Goal: Transaction & Acquisition: Purchase product/service

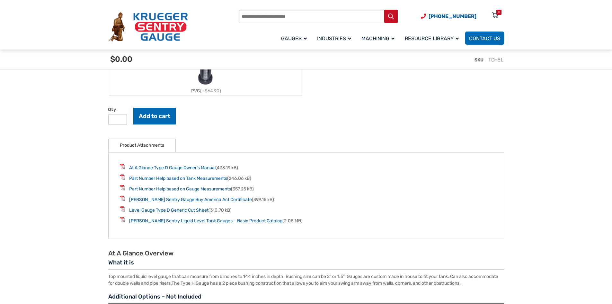
scroll to position [804, 0]
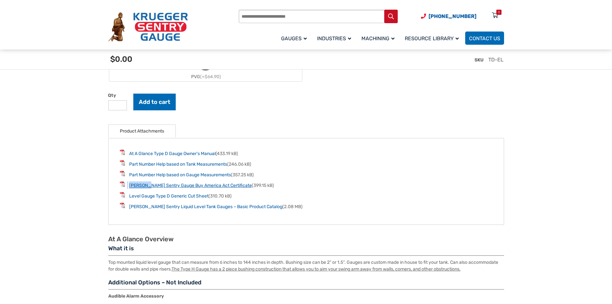
drag, startPoint x: 125, startPoint y: 188, endPoint x: 147, endPoint y: 189, distance: 21.2
click at [147, 189] on li "[PERSON_NAME] Sentry Gauge Buy America Act Certificate (399.15 kB)" at bounding box center [306, 184] width 373 height 7
copy li "[PERSON_NAME]"
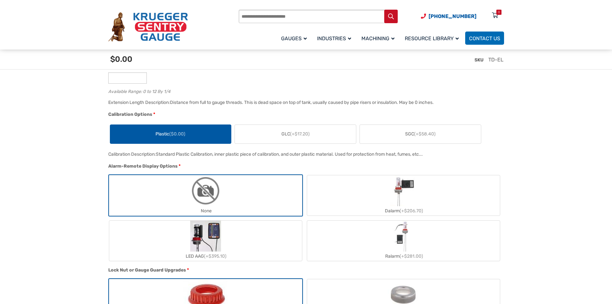
scroll to position [386, 0]
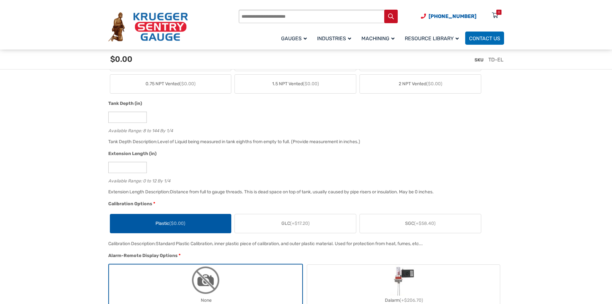
click at [284, 221] on span "GLC (+$17.20)" at bounding box center [296, 223] width 28 height 7
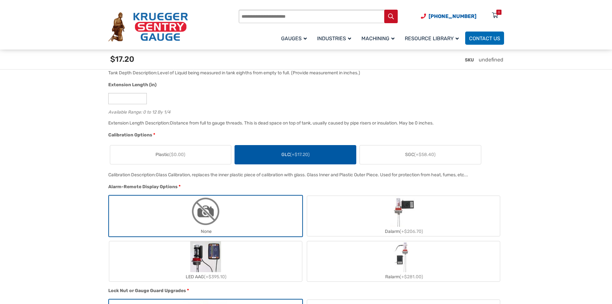
scroll to position [450, 0]
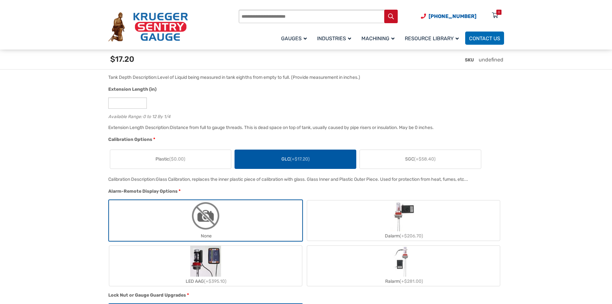
click at [214, 164] on label "Plastic ($0.00)" at bounding box center [170, 159] width 121 height 19
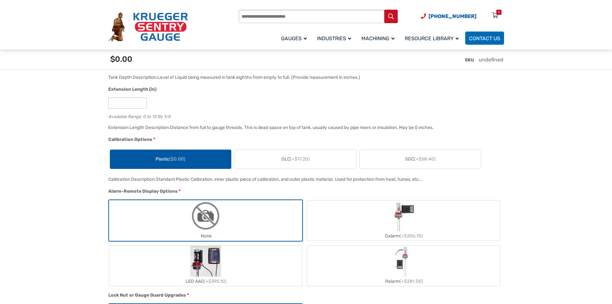
click at [258, 154] on label "GLC (+$17.20)" at bounding box center [295, 159] width 121 height 19
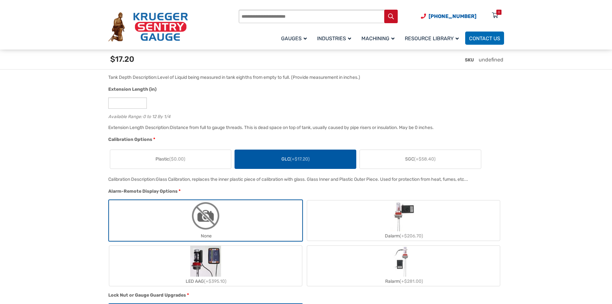
click at [392, 150] on div "SGC (+$58.40)" at bounding box center [421, 158] width 122 height 19
click at [392, 154] on label "SGC (+$58.40)" at bounding box center [420, 159] width 121 height 19
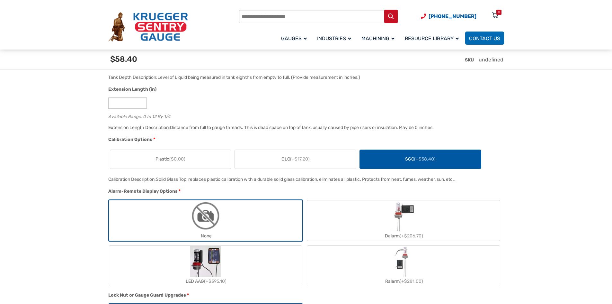
click at [332, 159] on label "GLC (+$17.20)" at bounding box center [295, 159] width 121 height 19
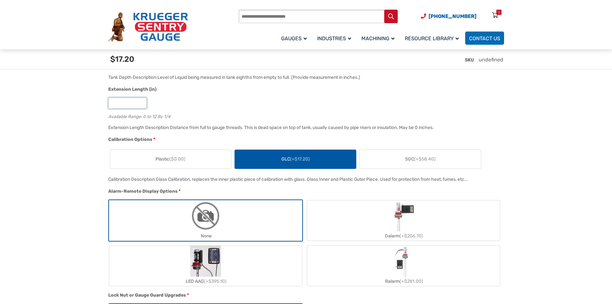
click at [136, 100] on input "*" at bounding box center [127, 102] width 39 height 11
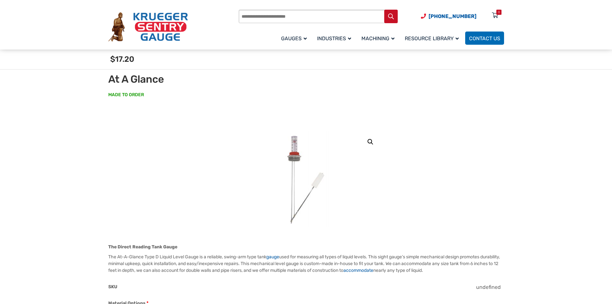
scroll to position [0, 0]
